Goal: Task Accomplishment & Management: Use online tool/utility

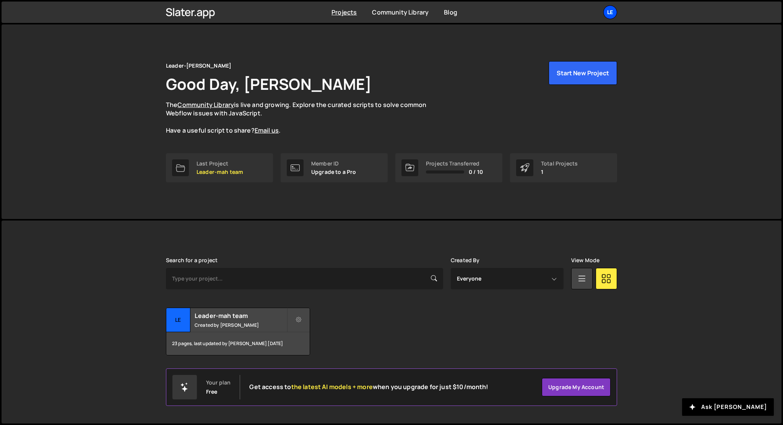
click at [616, 13] on div "Le" at bounding box center [610, 12] width 14 height 14
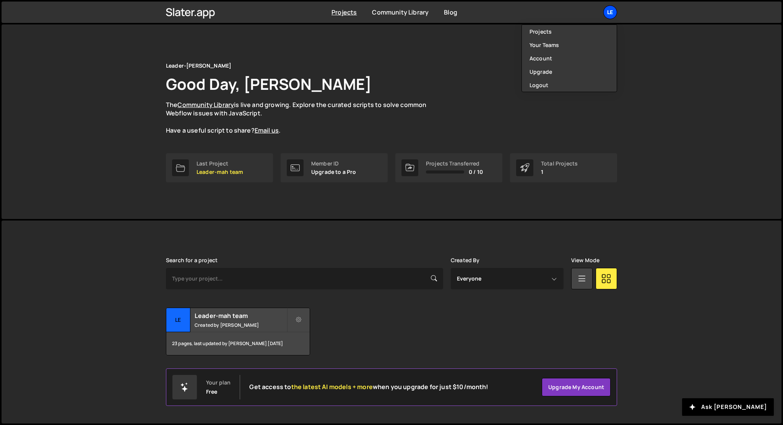
click at [610, 14] on div "Le" at bounding box center [610, 12] width 14 height 14
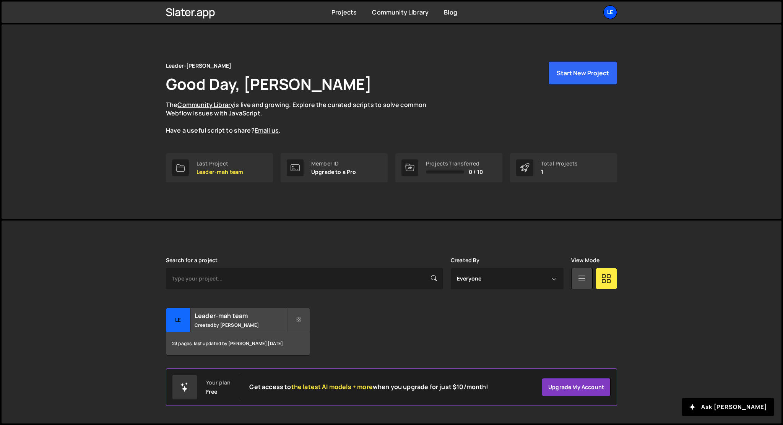
click at [605, 14] on div "Le" at bounding box center [610, 12] width 14 height 14
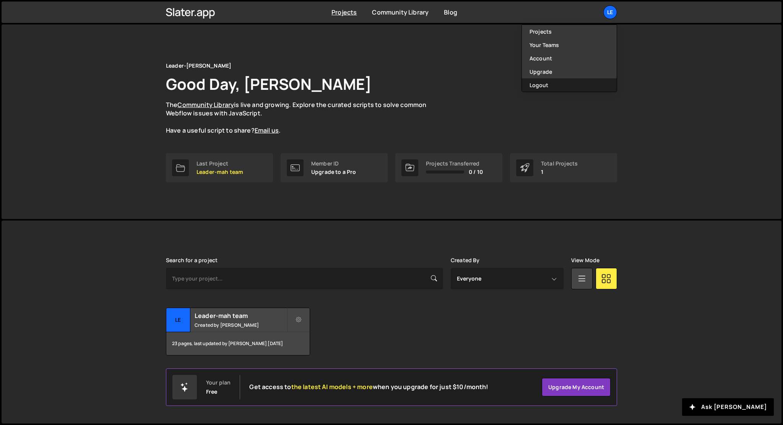
click at [576, 83] on button "Logout" at bounding box center [569, 84] width 95 height 13
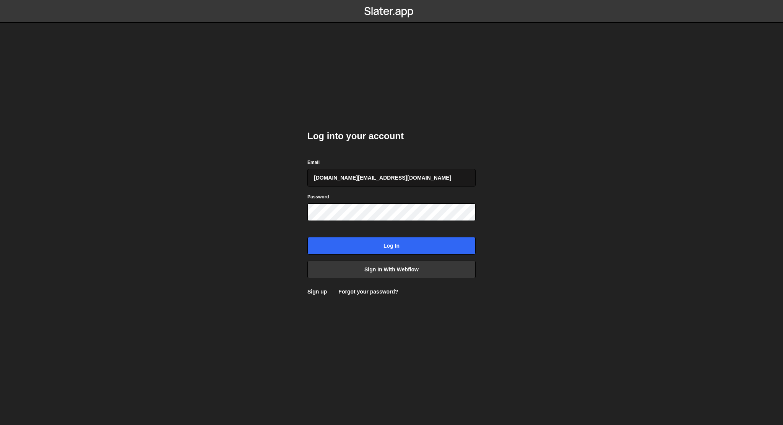
click at [428, 172] on input "leader.mah.com@gmail.com" at bounding box center [391, 178] width 168 height 18
type input "anastasiia.serhieieva@binaryx.com"
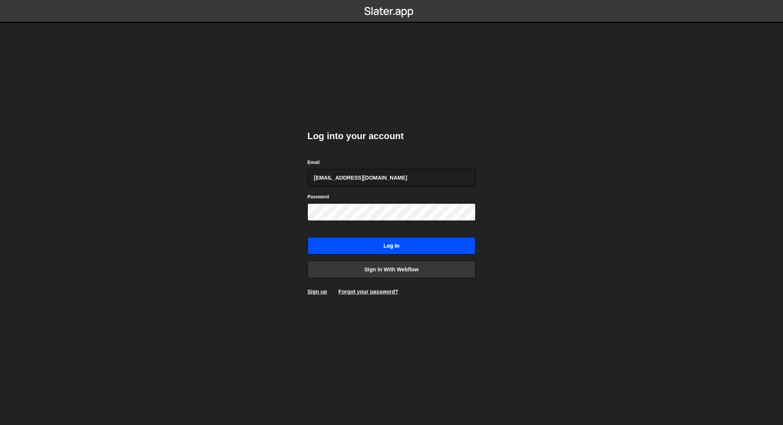
click at [416, 241] on input "Log in" at bounding box center [391, 246] width 168 height 18
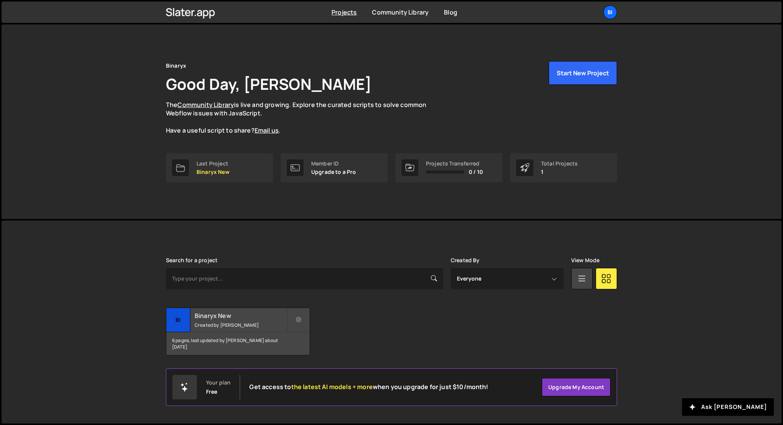
click at [192, 323] on div "Binaryx New Created by Anastasiia Serhieieva" at bounding box center [237, 320] width 143 height 24
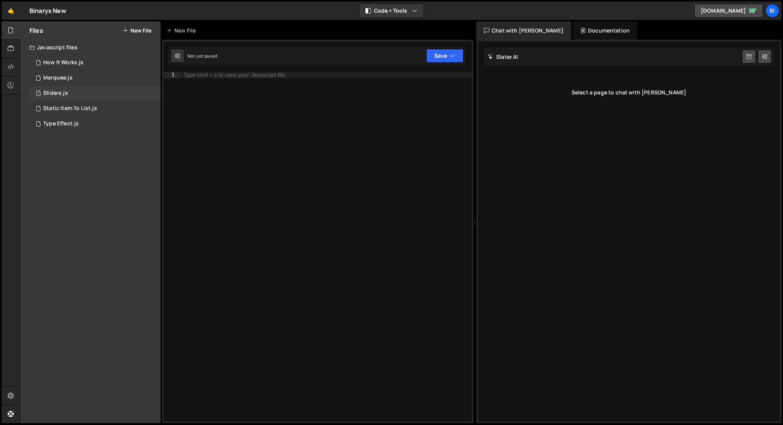
click at [74, 95] on div "1 Sliders.js 0" at bounding box center [94, 93] width 131 height 15
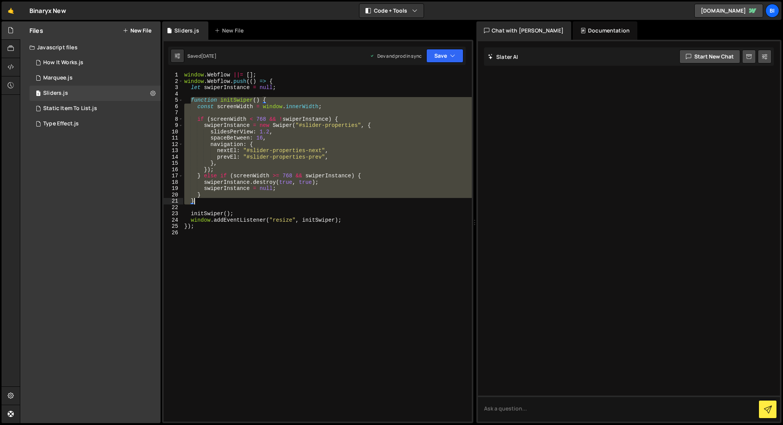
drag, startPoint x: 190, startPoint y: 101, endPoint x: 223, endPoint y: 200, distance: 104.9
click at [223, 200] on div "window . Webflow ||= [ ] ; window . Webflow . push (( ) => { let swiperInstance…" at bounding box center [327, 253] width 289 height 363
type textarea "} }"
click at [222, 239] on div "window . Webflow ||= [ ] ; window . Webflow . push (( ) => { let swiperInstance…" at bounding box center [327, 253] width 289 height 363
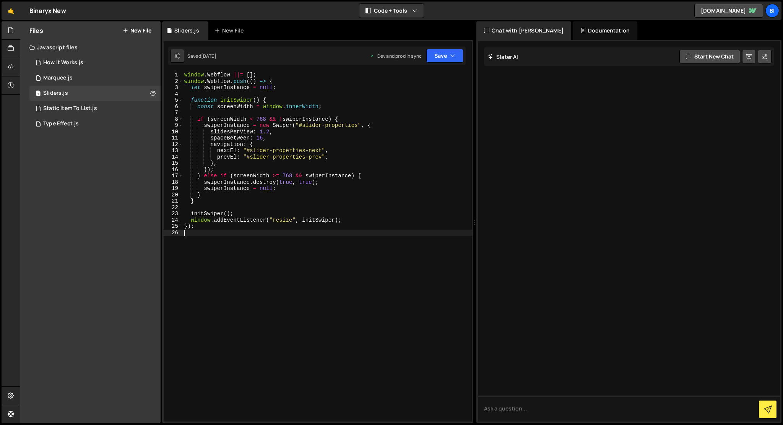
type textarea "});"
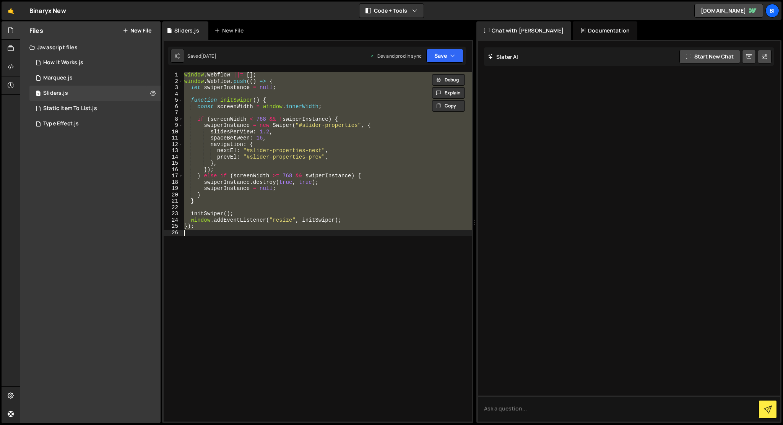
click at [292, 287] on div "window . Webflow ||= [ ] ; window . Webflow . push (( ) => { let swiperInstance…" at bounding box center [327, 247] width 289 height 350
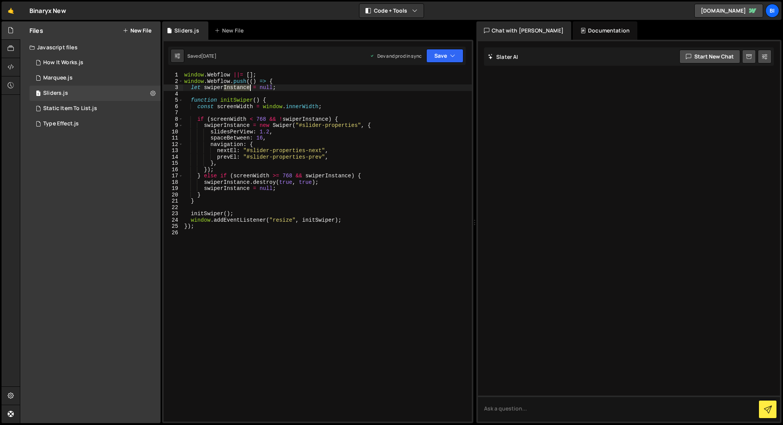
drag, startPoint x: 223, startPoint y: 88, endPoint x: 249, endPoint y: 88, distance: 26.0
click at [249, 88] on div "window . Webflow ||= [ ] ; window . Webflow . push (( ) => { let swiperInstance…" at bounding box center [327, 253] width 289 height 363
drag, startPoint x: 224, startPoint y: 125, endPoint x: 249, endPoint y: 123, distance: 24.6
click at [249, 123] on div "window . Webflow ||= [ ] ; window . Webflow . push (( ) => { let swiperProperti…" at bounding box center [327, 253] width 289 height 363
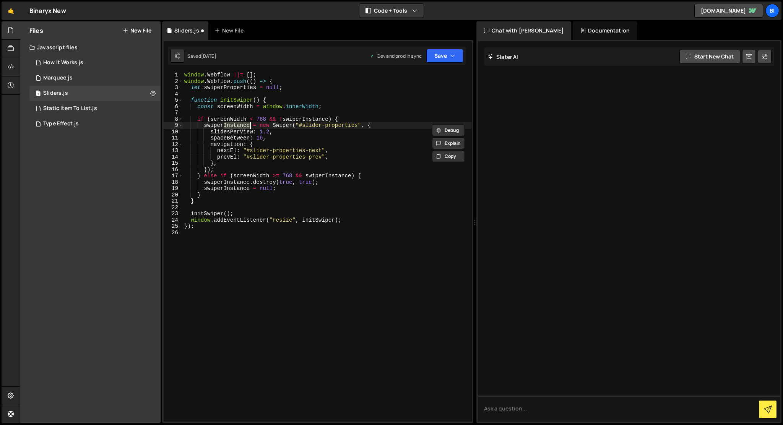
paste textarea "Properties"
drag, startPoint x: 326, startPoint y: 176, endPoint x: 350, endPoint y: 177, distance: 24.1
click at [350, 177] on div "window . Webflow ||= [ ] ; window . Webflow . push (( ) => { let swiperProperti…" at bounding box center [327, 253] width 289 height 363
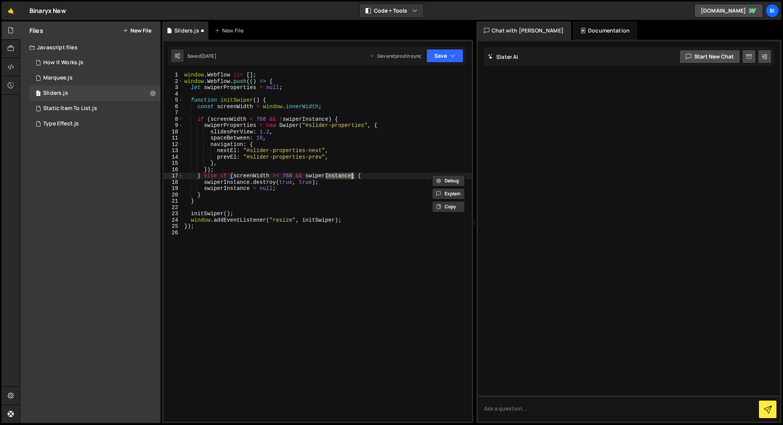
paste textarea "Properties"
drag, startPoint x: 250, startPoint y: 182, endPoint x: 225, endPoint y: 182, distance: 25.6
click at [225, 182] on div "window . Webflow ||= [ ] ; window . Webflow . push (( ) => { let swiperProperti…" at bounding box center [327, 253] width 289 height 363
paste textarea "Properties"
drag, startPoint x: 224, startPoint y: 188, endPoint x: 249, endPoint y: 187, distance: 24.9
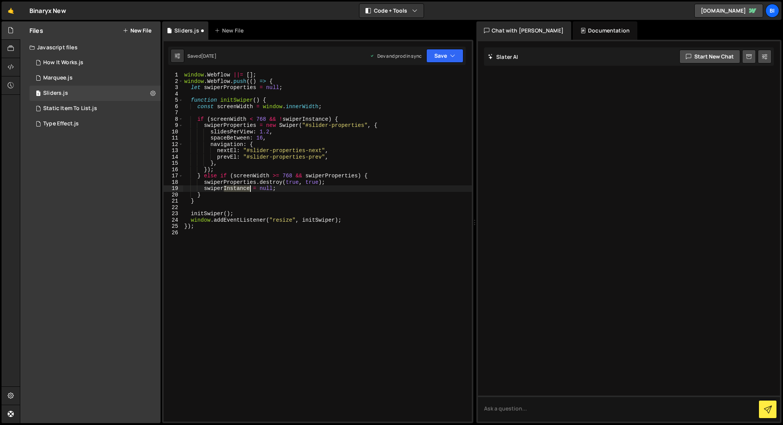
click at [249, 187] on div "window . Webflow ||= [ ] ; window . Webflow . push (( ) => { let swiperProperti…" at bounding box center [327, 253] width 289 height 363
paste textarea "Properties"
click at [285, 88] on div "window . Webflow ||= [ ] ; window . Webflow . push (( ) => { let swiperProperti…" at bounding box center [327, 253] width 289 height 363
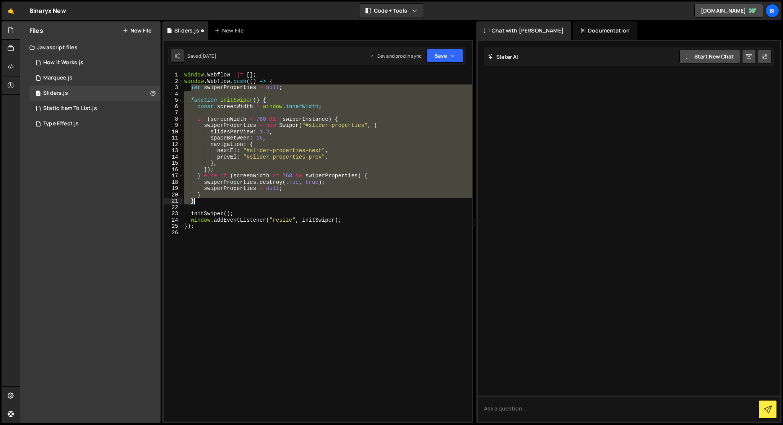
drag, startPoint x: 190, startPoint y: 88, endPoint x: 220, endPoint y: 199, distance: 114.7
click at [220, 199] on div "window . Webflow ||= [ ] ; window . Webflow . push (( ) => { let swiperProperti…" at bounding box center [327, 253] width 289 height 363
click at [220, 199] on div "window . Webflow ||= [ ] ; window . Webflow . push (( ) => { let swiperProperti…" at bounding box center [327, 247] width 289 height 350
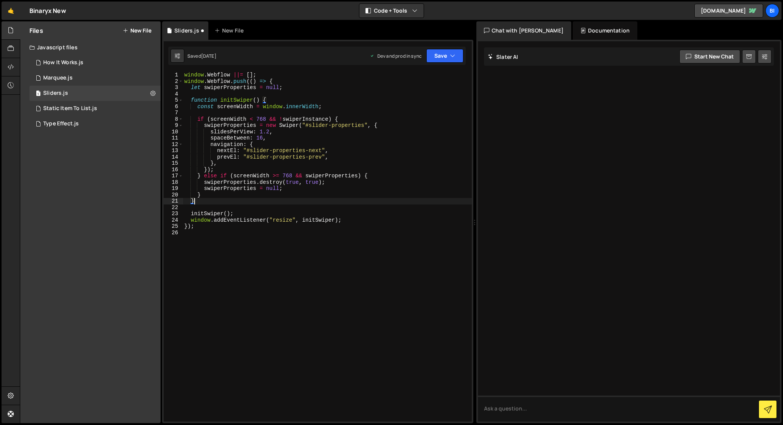
scroll to position [0, 0]
click at [220, 199] on div "window . Webflow ||= [ ] ; window . Webflow . push (( ) => { let swiperProperti…" at bounding box center [327, 253] width 289 height 363
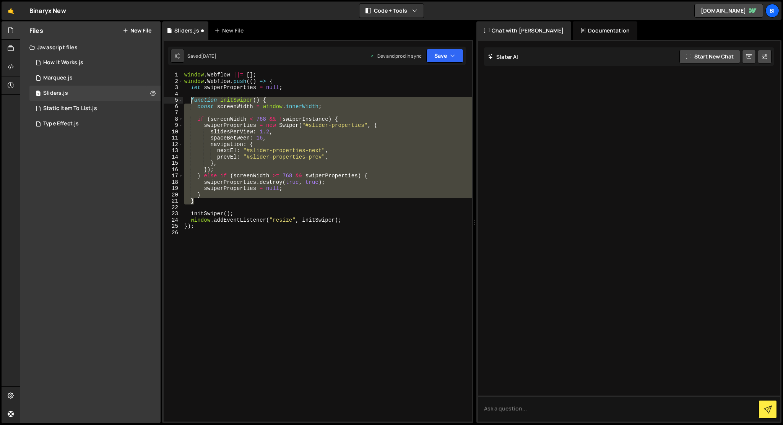
drag, startPoint x: 204, startPoint y: 202, endPoint x: 190, endPoint y: 100, distance: 103.1
click at [190, 100] on div "window . Webflow ||= [ ] ; window . Webflow . push (( ) => { let swiperProperti…" at bounding box center [327, 253] width 289 height 363
click at [197, 107] on div "window . Webflow ||= [ ] ; window . Webflow . push (( ) => { let swiperProperti…" at bounding box center [327, 247] width 289 height 350
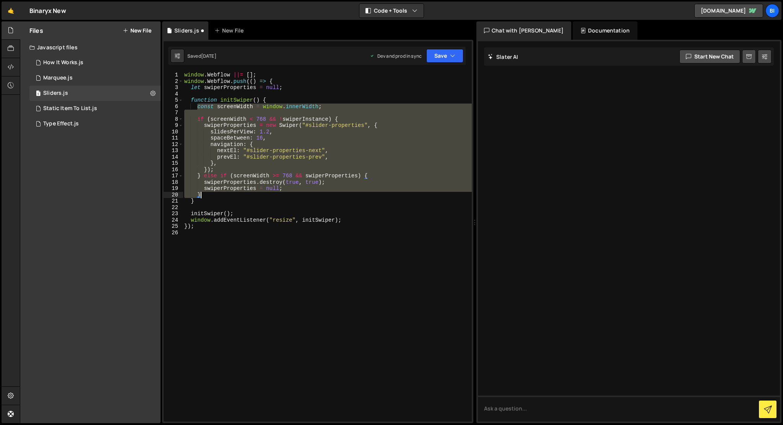
drag, startPoint x: 197, startPoint y: 107, endPoint x: 250, endPoint y: 194, distance: 101.5
click at [250, 194] on div "window . Webflow ||= [ ] ; window . Webflow . push (( ) => { let swiperProperti…" at bounding box center [327, 253] width 289 height 363
click at [197, 119] on div "window . Webflow ||= [ ] ; window . Webflow . push (( ) => { let swiperProperti…" at bounding box center [327, 247] width 289 height 350
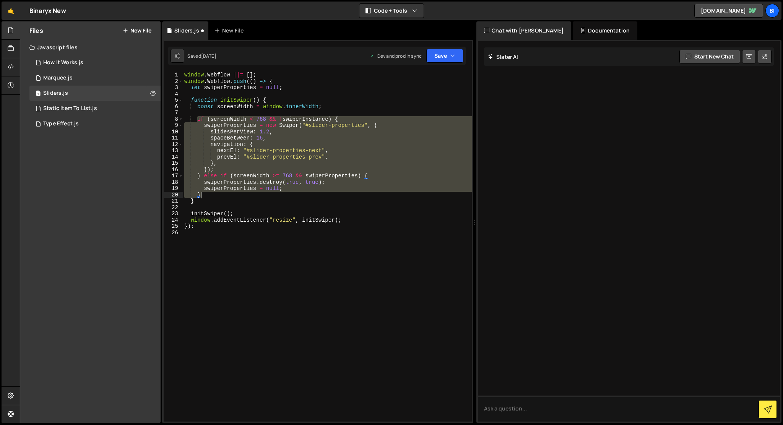
drag, startPoint x: 197, startPoint y: 119, endPoint x: 239, endPoint y: 194, distance: 85.2
click at [239, 194] on div "window . Webflow ||= [ ] ; window . Webflow . push (( ) => { let swiperProperti…" at bounding box center [327, 253] width 289 height 363
click at [239, 194] on div "window . Webflow ||= [ ] ; window . Webflow . push (( ) => { let swiperProperti…" at bounding box center [327, 247] width 289 height 350
type textarea "}"
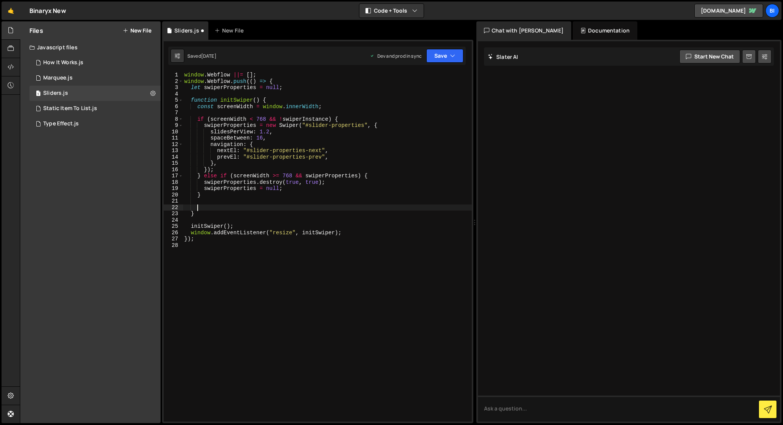
paste textarea "}"
type textarea "}"
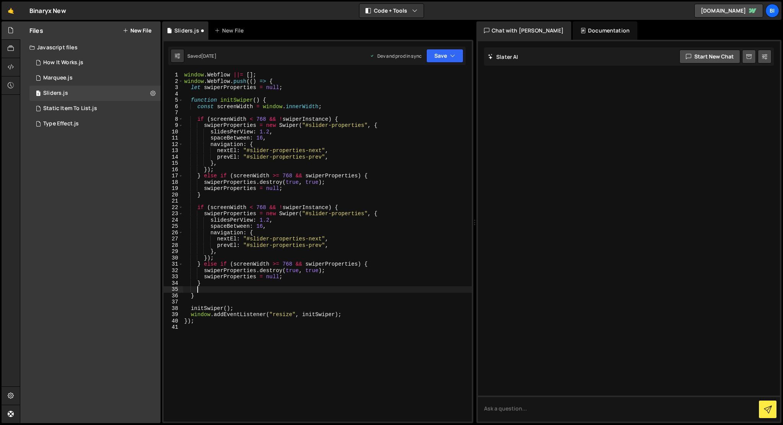
click at [216, 199] on div "window . Webflow ||= [ ] ; window . Webflow . push (( ) => { let swiperProperti…" at bounding box center [327, 253] width 289 height 363
type textarea "//////"
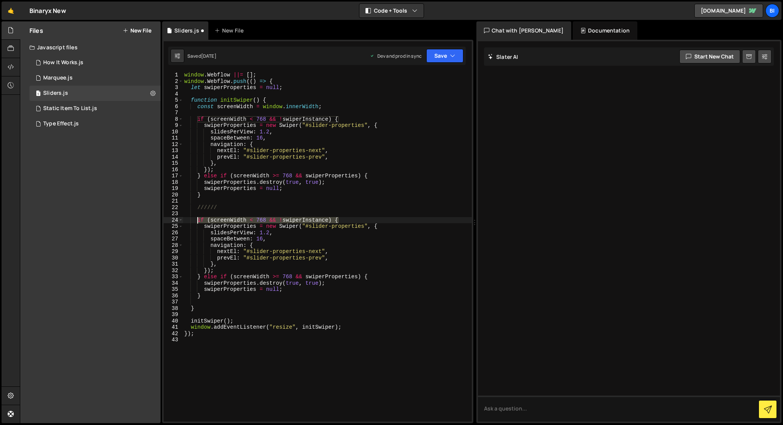
drag, startPoint x: 343, startPoint y: 221, endPoint x: 197, endPoint y: 223, distance: 146.5
click at [197, 223] on div "window . Webflow ||= [ ] ; window . Webflow . push (( ) => { let swiperProperti…" at bounding box center [327, 253] width 289 height 363
click at [197, 223] on div "window . Webflow ||= [ ] ; window . Webflow . push (( ) => { let swiperProperti…" at bounding box center [327, 247] width 289 height 350
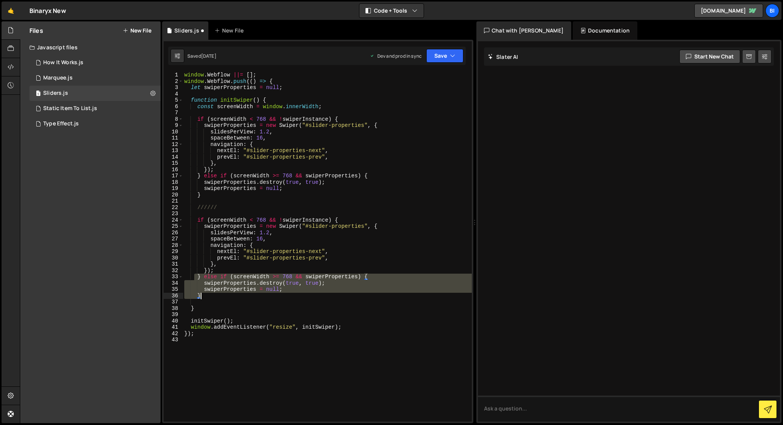
drag, startPoint x: 195, startPoint y: 277, endPoint x: 212, endPoint y: 295, distance: 24.9
click at [212, 295] on div "window . Webflow ||= [ ] ; window . Webflow . push (( ) => { let swiperProperti…" at bounding box center [327, 253] width 289 height 363
type textarea "swiperProperties = null; }"
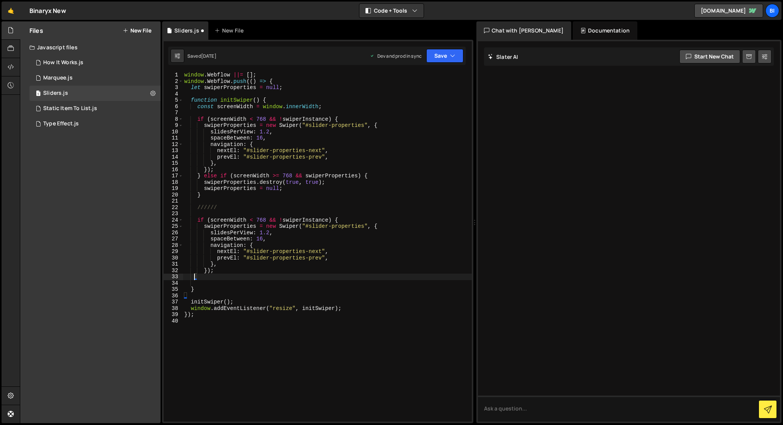
scroll to position [0, 0]
drag, startPoint x: 344, startPoint y: 219, endPoint x: 197, endPoint y: 219, distance: 146.9
click at [197, 219] on div "window . Webflow ||= [ ] ; window . Webflow . push (( ) => { let swiperProperti…" at bounding box center [327, 253] width 289 height 363
type textarea "if (screenWidth < 768 && !swiperInstance) {"
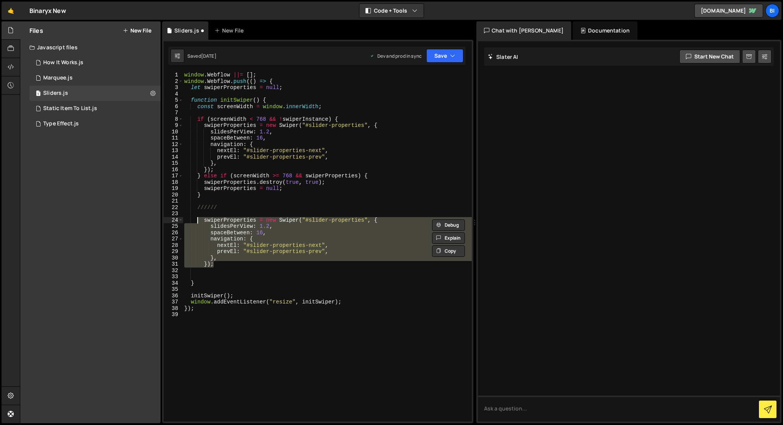
drag, startPoint x: 221, startPoint y: 265, endPoint x: 197, endPoint y: 220, distance: 51.2
click at [197, 220] on div "window . Webflow ||= [ ] ; window . Webflow . push (( ) => { let swiperProperti…" at bounding box center [327, 253] width 289 height 363
click at [218, 265] on div "window . Webflow ||= [ ] ; window . Webflow . push (( ) => { let swiperProperti…" at bounding box center [327, 247] width 289 height 350
type textarea "});"
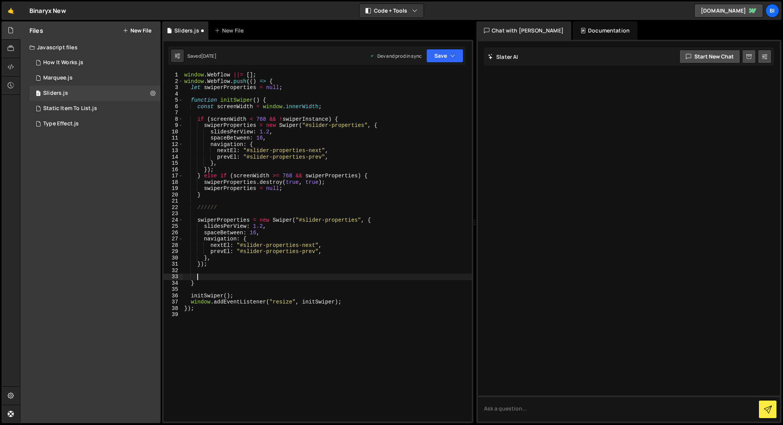
click at [204, 276] on div "window . Webflow ||= [ ] ; window . Webflow . push (( ) => { let swiperProperti…" at bounding box center [327, 253] width 289 height 363
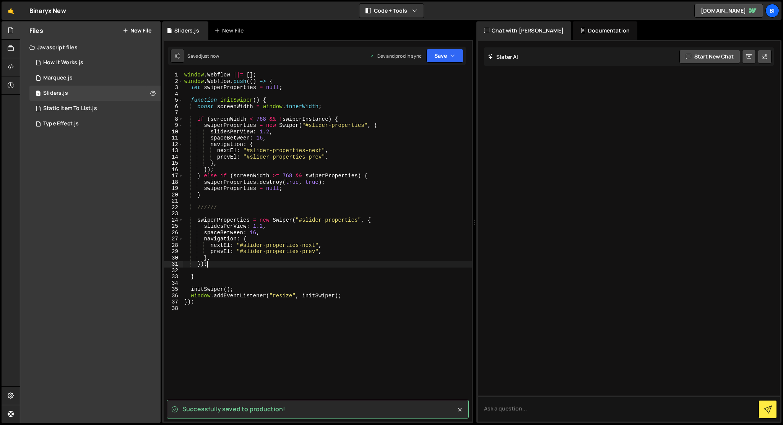
click at [276, 218] on div "window . Webflow ||= [ ] ; window . Webflow . push (( ) => { let swiperProperti…" at bounding box center [327, 253] width 289 height 363
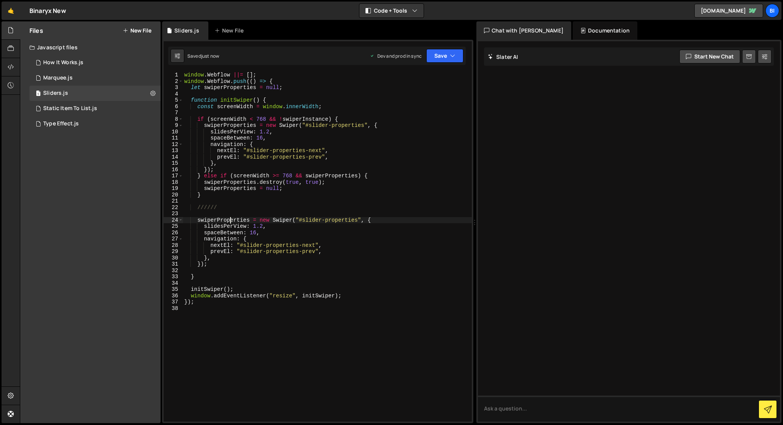
click at [232, 221] on div "window . Webflow ||= [ ] ; window . Webflow . push (( ) => { let swiperProperti…" at bounding box center [327, 253] width 289 height 363
click at [322, 223] on div "window . Webflow ||= [ ] ; window . Webflow . push (( ) => { let swiperProperti…" at bounding box center [327, 253] width 289 height 363
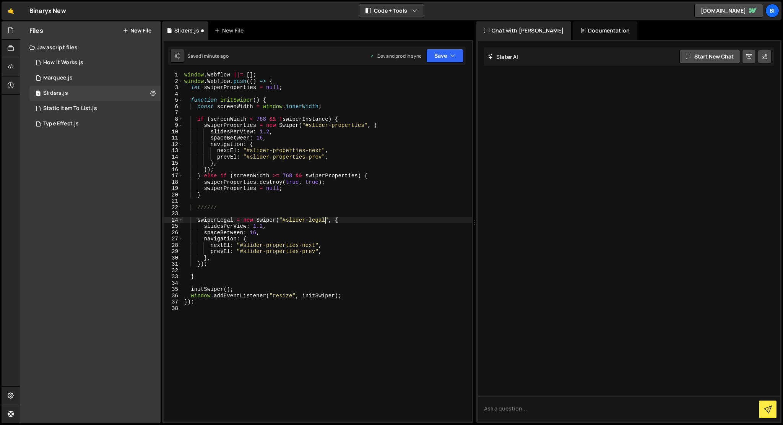
scroll to position [0, 10]
click at [222, 219] on div "window . Webflow ||= [ ] ; window . Webflow . push (( ) => { let swiperProperti…" at bounding box center [327, 253] width 289 height 363
click at [223, 219] on div "window . Webflow ||= [ ] ; window . Webflow . push (( ) => { let swiperProperti…" at bounding box center [327, 247] width 289 height 350
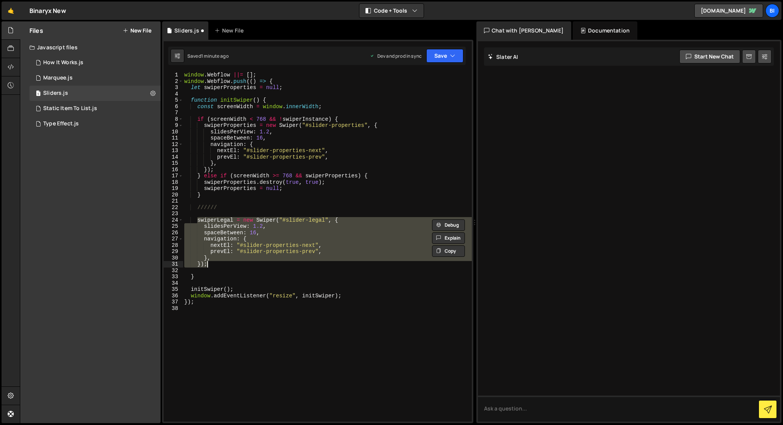
drag, startPoint x: 197, startPoint y: 220, endPoint x: 220, endPoint y: 263, distance: 48.9
click at [220, 263] on div "window . Webflow ||= [ ] ; window . Webflow . push (( ) => { let swiperProperti…" at bounding box center [327, 253] width 289 height 363
click at [220, 264] on div "window . Webflow ||= [ ] ; window . Webflow . push (( ) => { let swiperProperti…" at bounding box center [327, 247] width 289 height 350
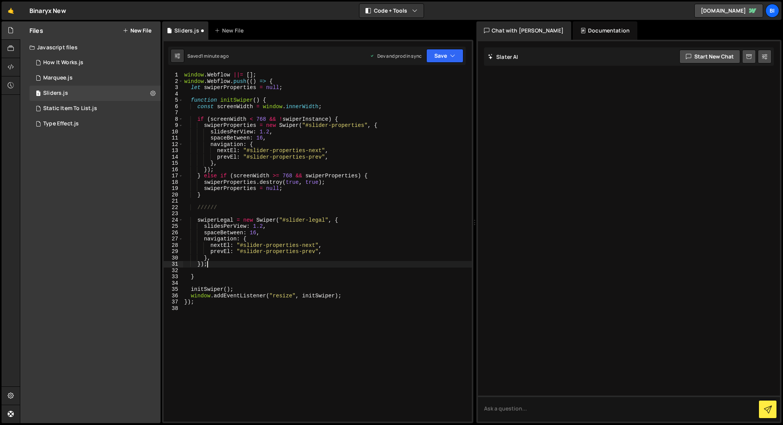
scroll to position [0, 1]
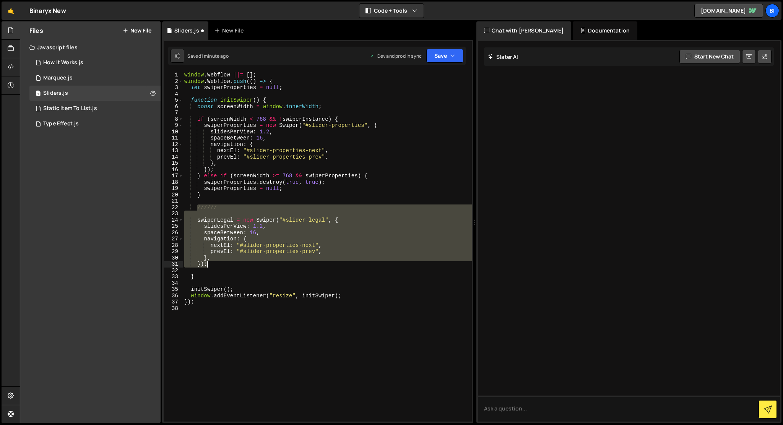
drag, startPoint x: 197, startPoint y: 208, endPoint x: 220, endPoint y: 263, distance: 59.7
click at [220, 263] on div "window . Webflow ||= [ ] ; window . Webflow . push (( ) => { let swiperProperti…" at bounding box center [327, 253] width 289 height 363
click at [220, 264] on div "window . Webflow ||= [ ] ; window . Webflow . push (( ) => { let swiperProperti…" at bounding box center [327, 247] width 289 height 350
type textarea "});"
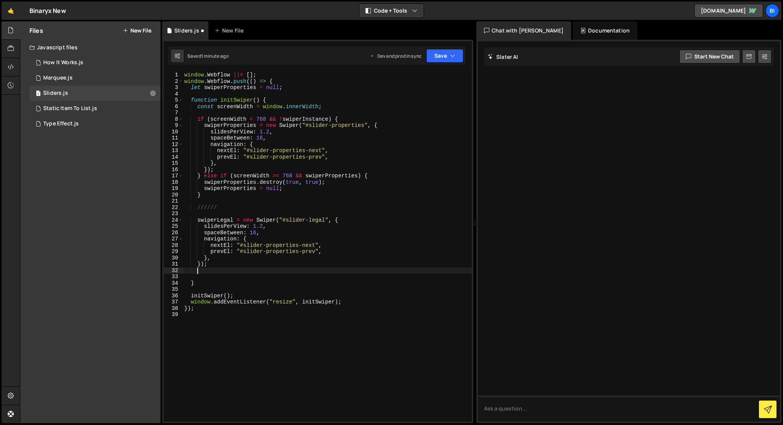
scroll to position [0, 0]
paste textarea "});"
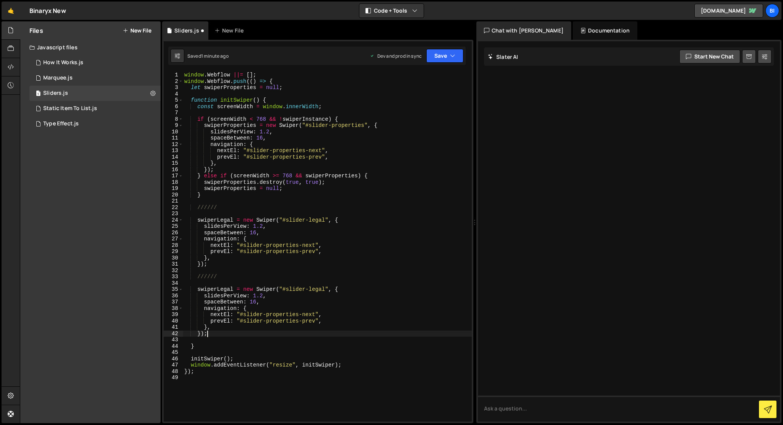
click at [225, 290] on div "window . Webflow ||= [ ] ; window . Webflow . push (( ) => { let swiperProperti…" at bounding box center [327, 253] width 289 height 363
click at [233, 290] on div "window . Webflow ||= [ ] ; window . Webflow . push (( ) => { let swiperProperti…" at bounding box center [327, 247] width 289 height 350
click at [340, 287] on div "window . Webflow ||= [ ] ; window . Webflow . push (( ) => { let swiperProperti…" at bounding box center [327, 253] width 289 height 363
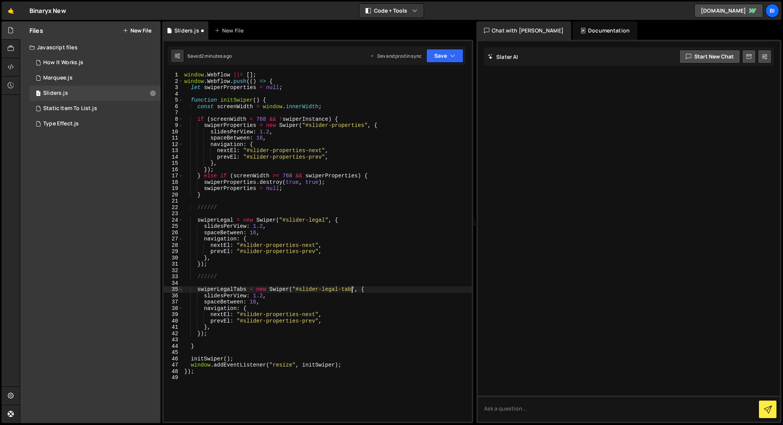
scroll to position [0, 12]
click at [263, 225] on div "window . Webflow ||= [ ] ; window . Webflow . push (( ) => { let swiperProperti…" at bounding box center [327, 253] width 289 height 363
click at [262, 295] on div "window . Webflow ||= [ ] ; window . Webflow . push (( ) => { let swiperProperti…" at bounding box center [327, 253] width 289 height 363
type textarea "slidesPerView: 'auto',"
